Goal: Information Seeking & Learning: Learn about a topic

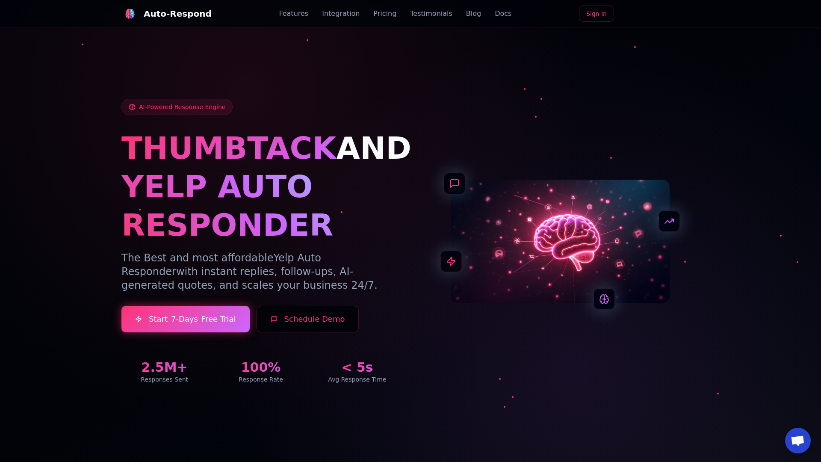
click at [466, 14] on link "Blog" at bounding box center [473, 14] width 15 height 10
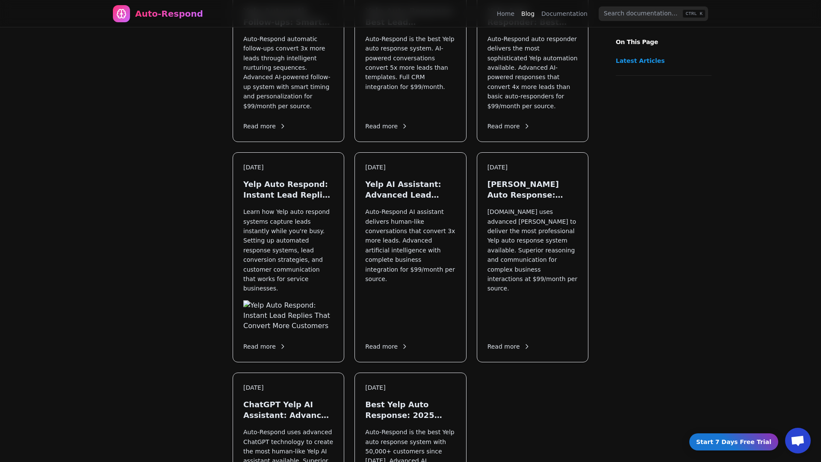
scroll to position [1013, 0]
